Goal: Transaction & Acquisition: Purchase product/service

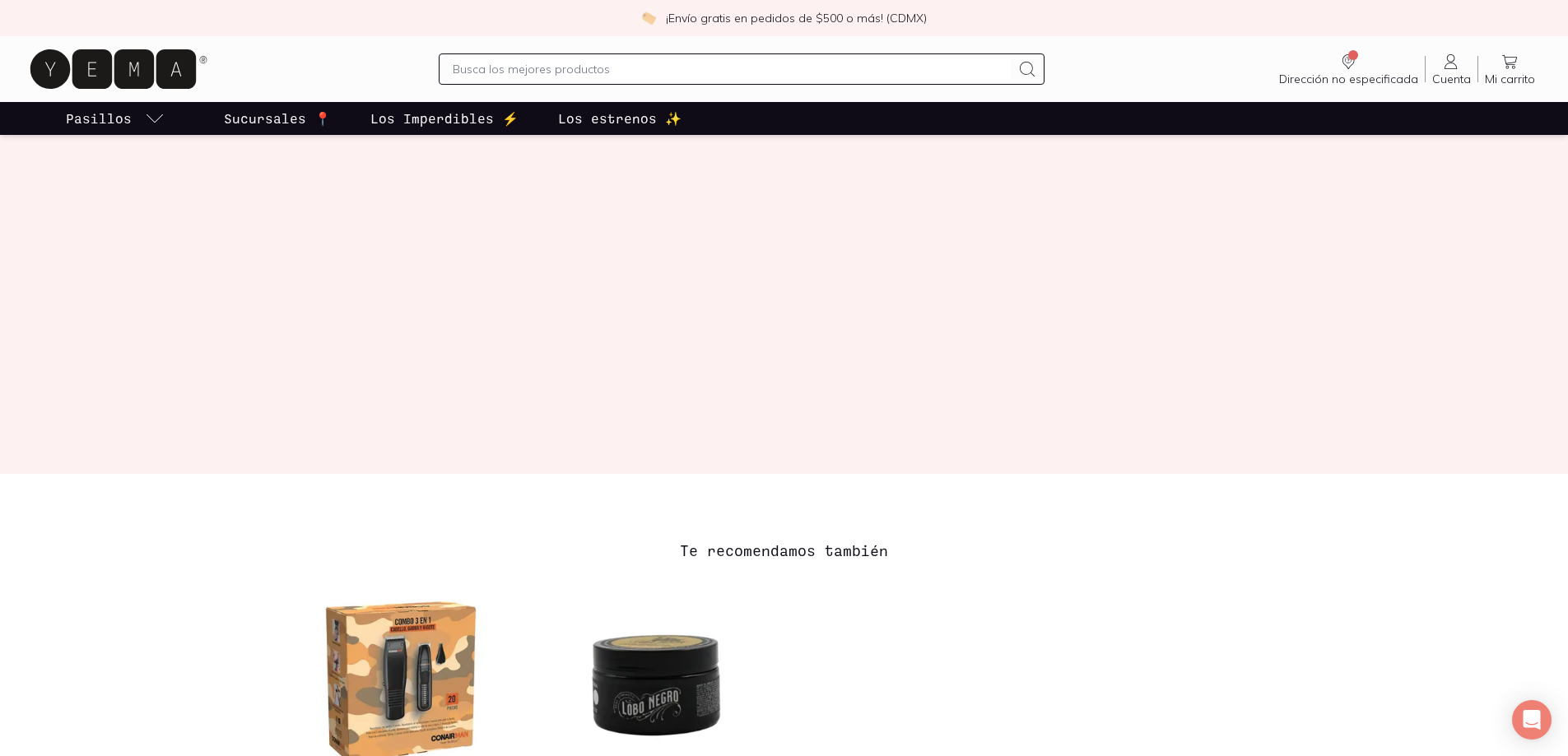
scroll to position [769, 0]
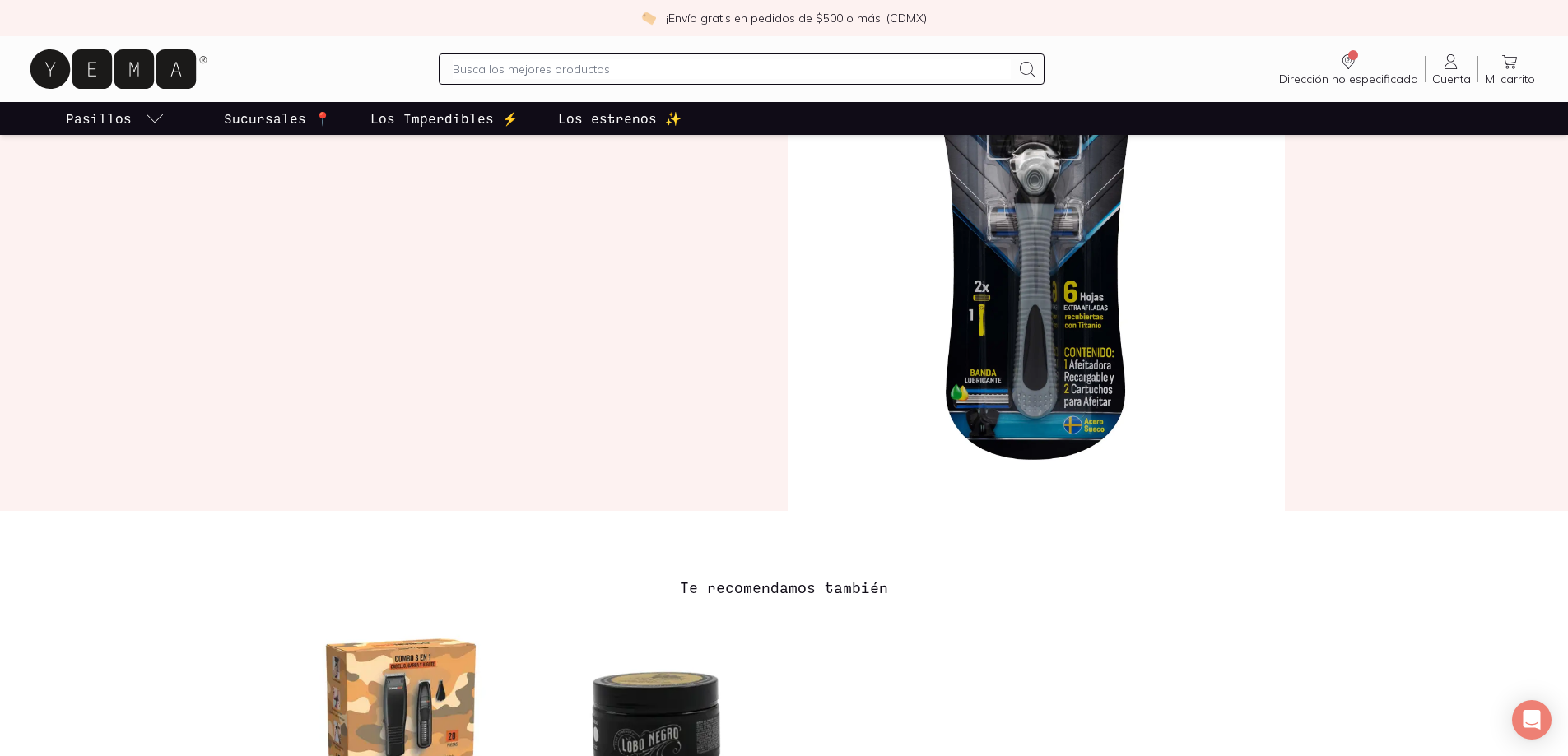
click at [259, 119] on p "Sucursales 📍" at bounding box center [278, 119] width 107 height 20
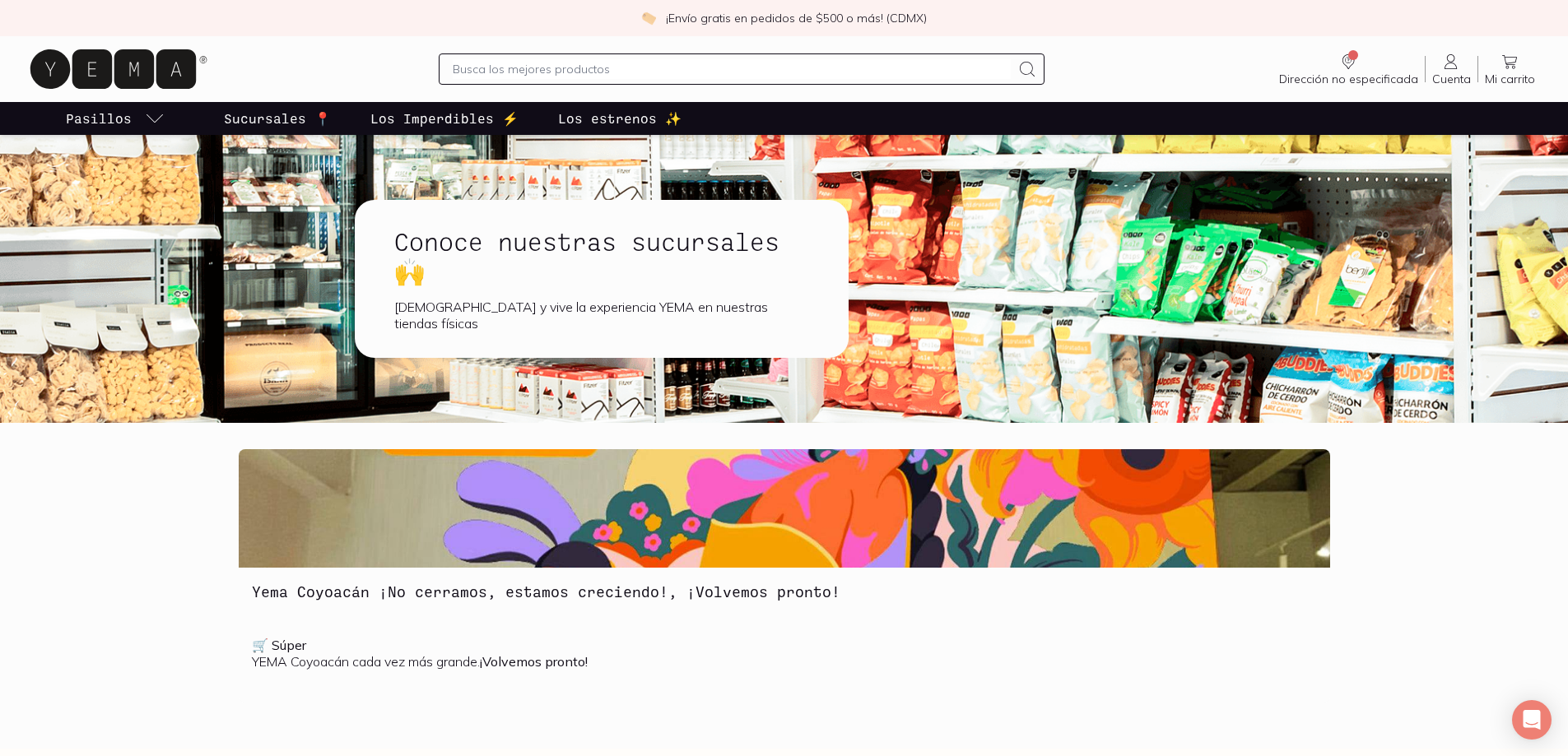
click at [493, 67] on input "text" at bounding box center [731, 69] width 558 height 20
type input "vont"
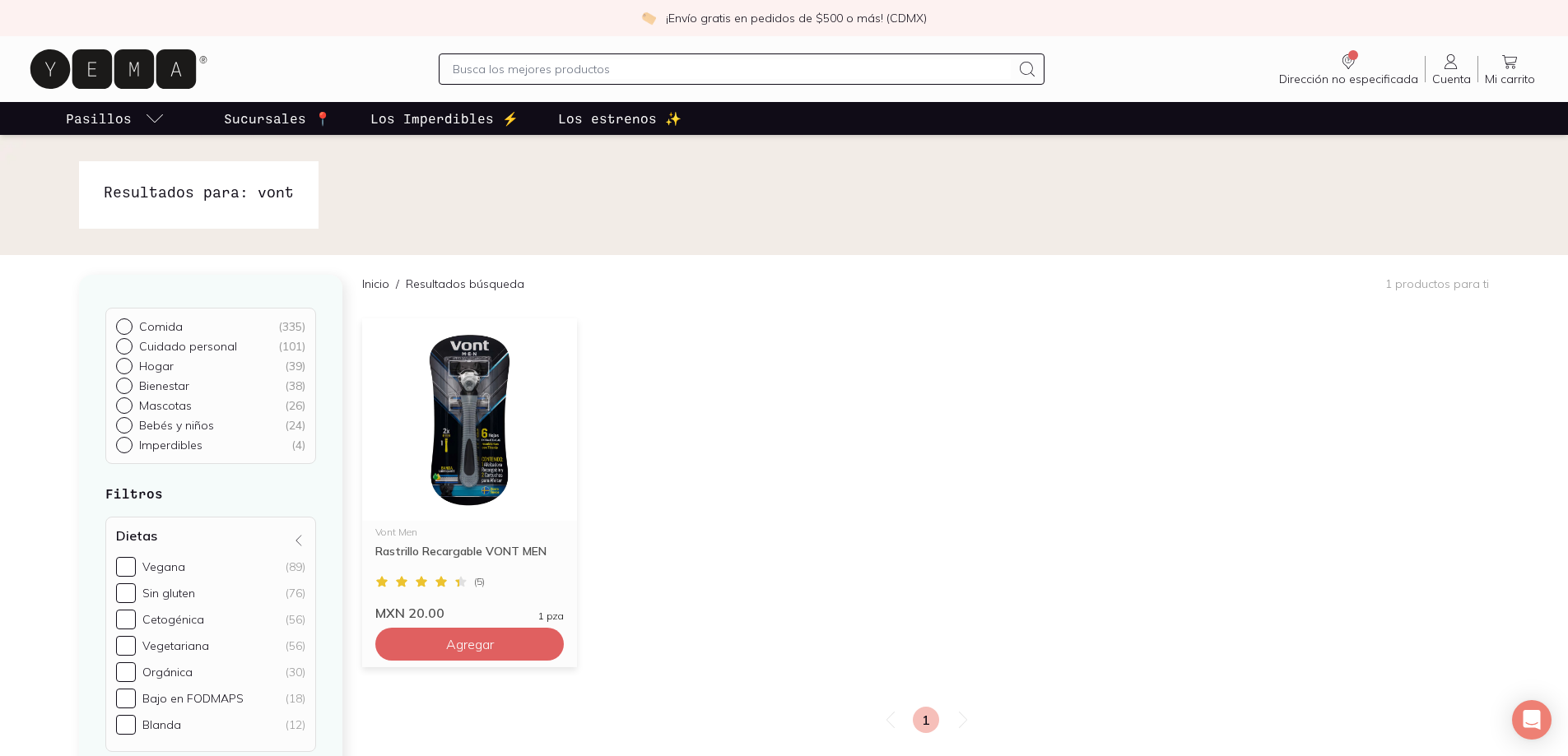
click at [475, 415] on img at bounding box center [469, 420] width 215 height 203
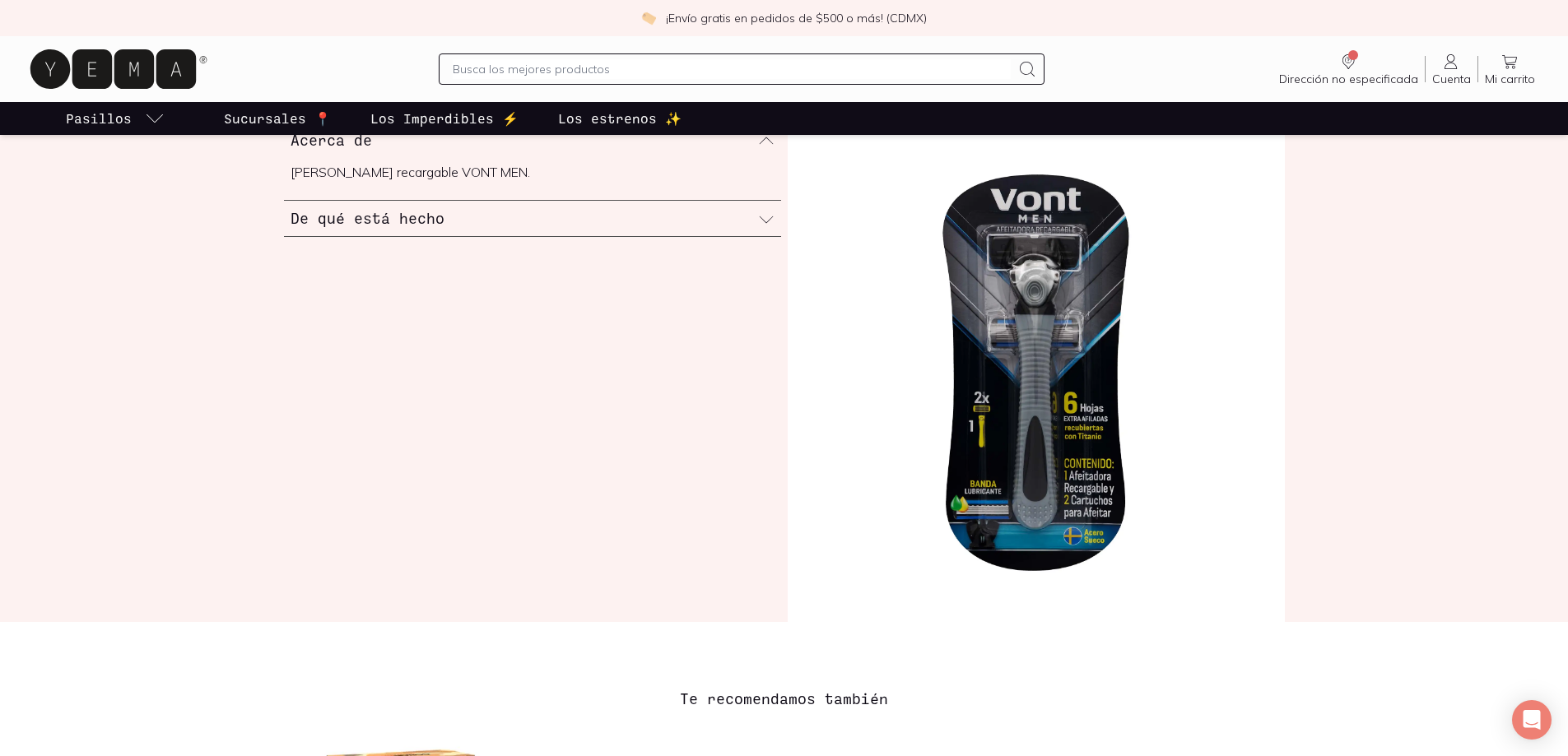
scroll to position [411, 0]
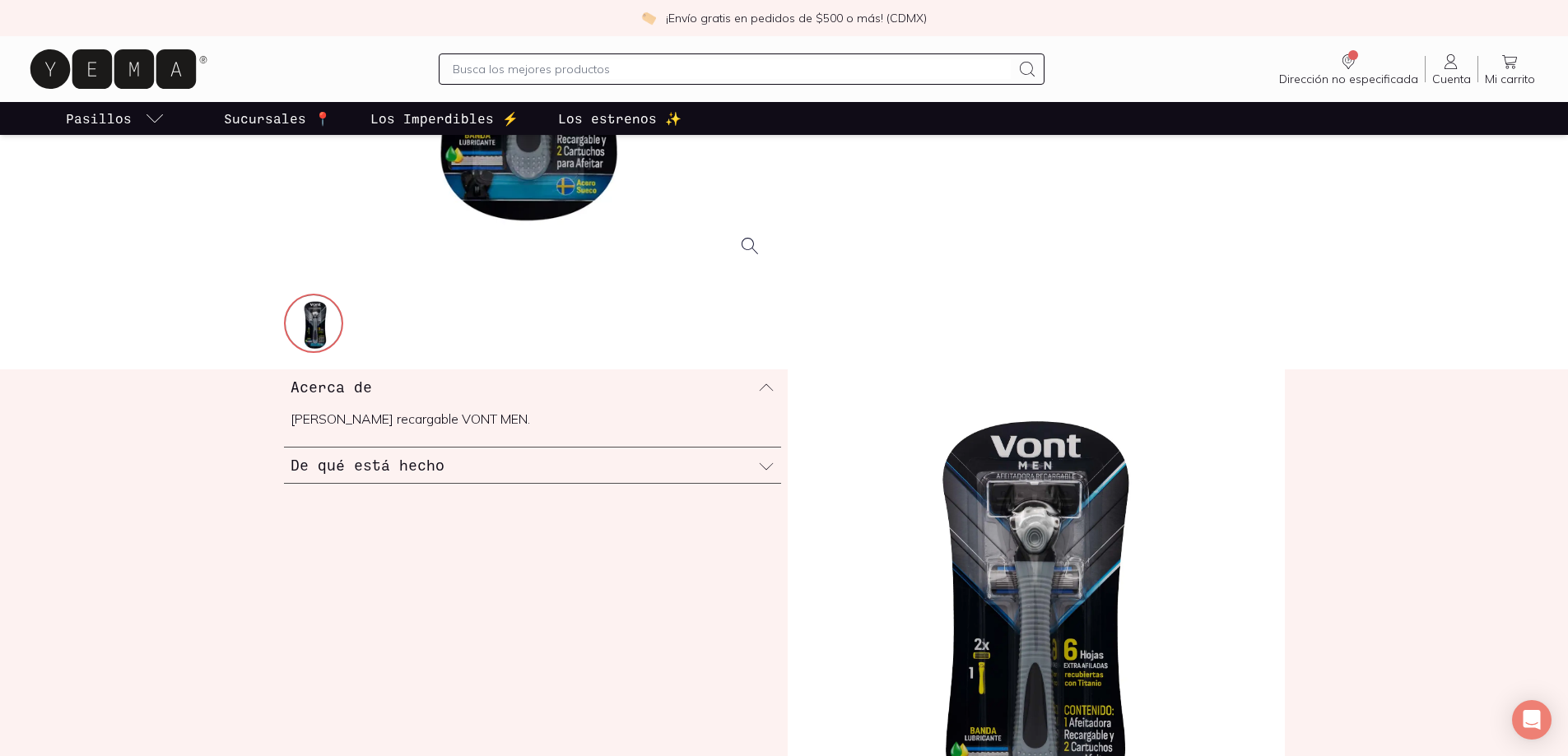
click at [1047, 516] on img at bounding box center [1036, 618] width 497 height 499
click at [1050, 621] on img at bounding box center [1036, 618] width 497 height 499
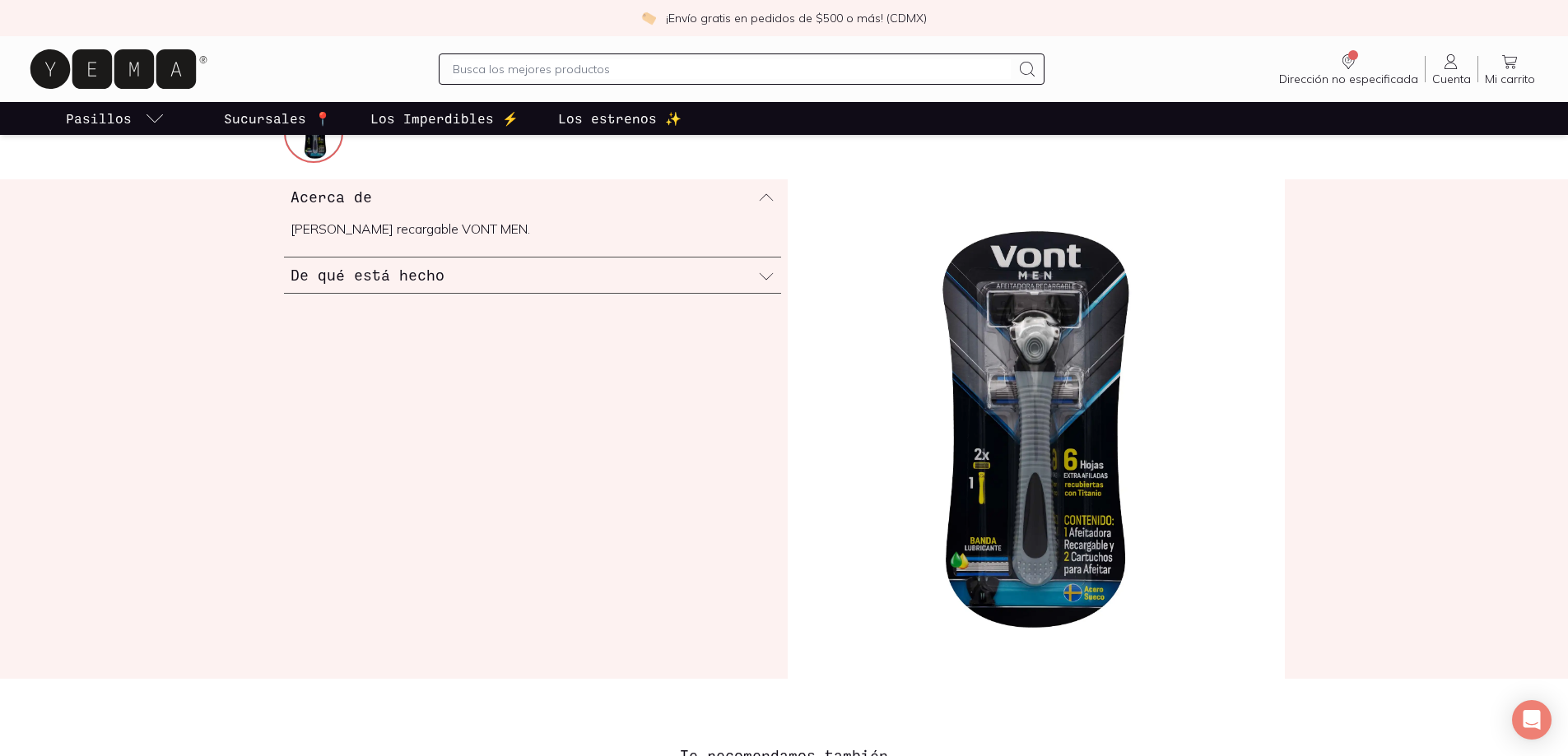
scroll to position [658, 0]
